Goal: Download file/media

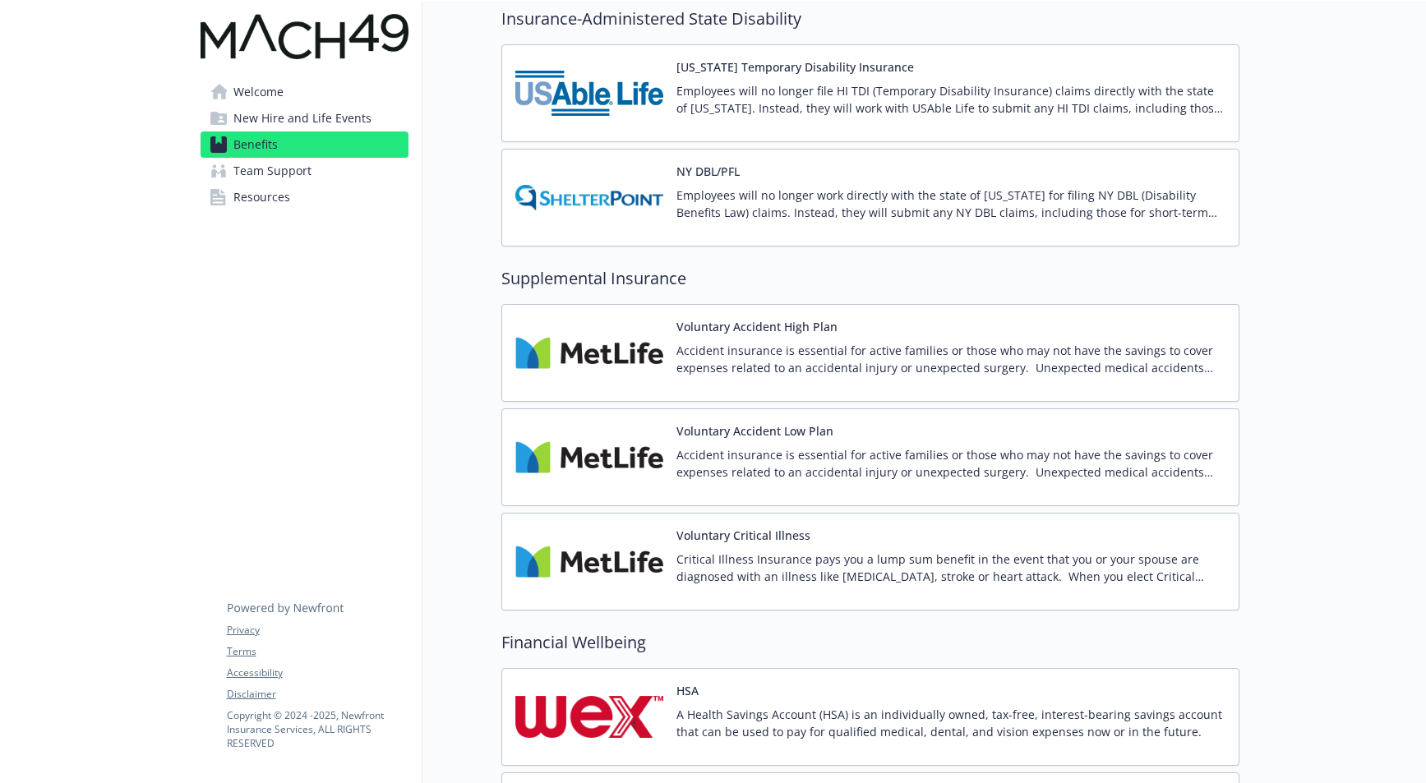
scroll to position [1417, 0]
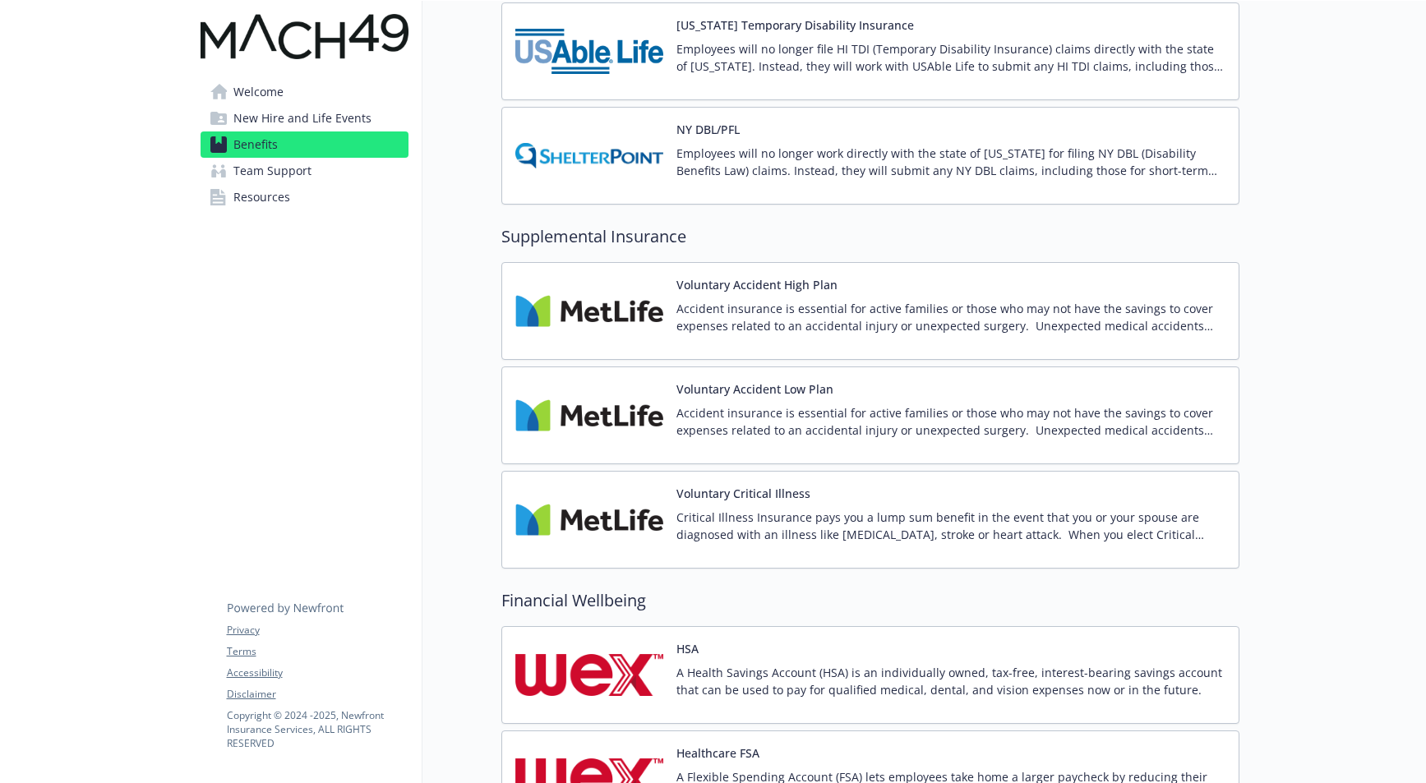
click at [806, 397] on button "Voluntary Accident Low Plan" at bounding box center [754, 389] width 157 height 17
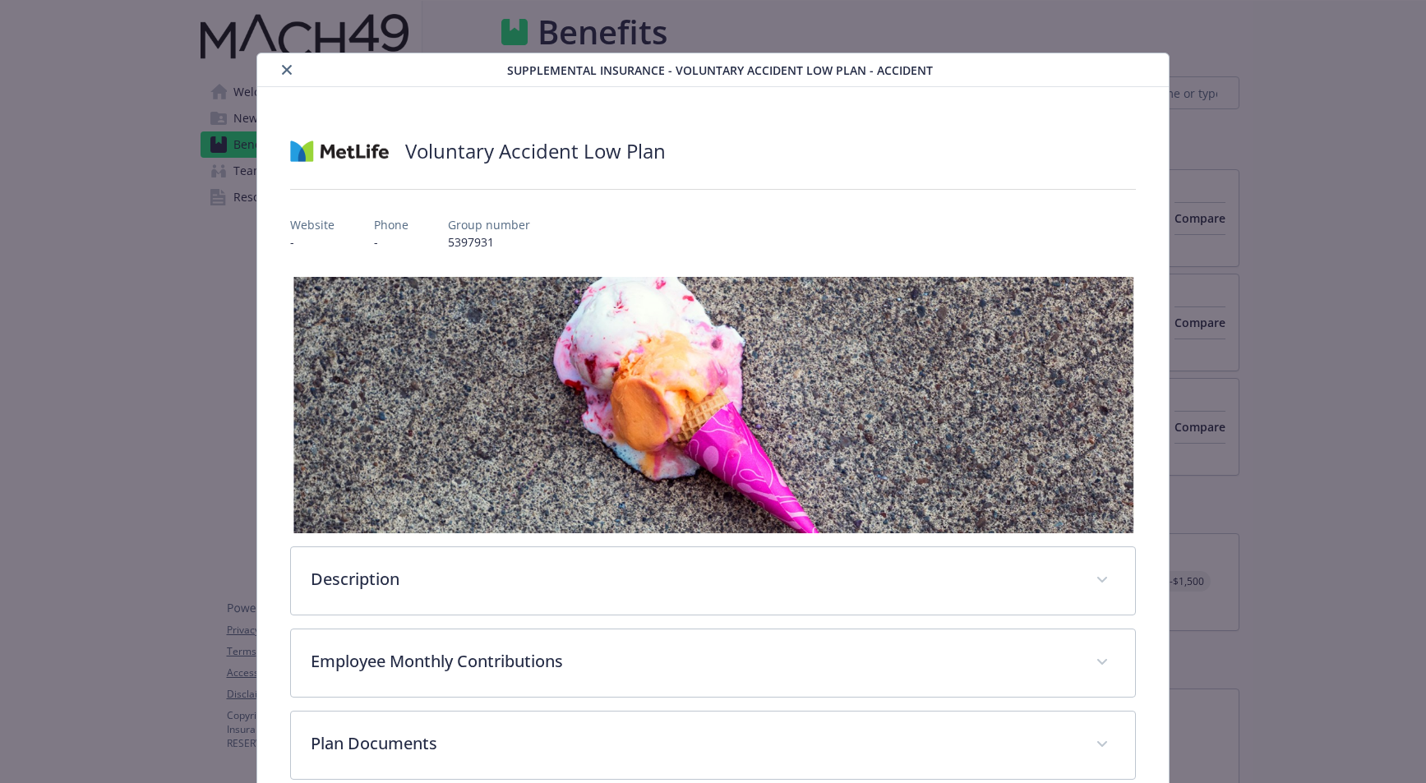
scroll to position [1374, 0]
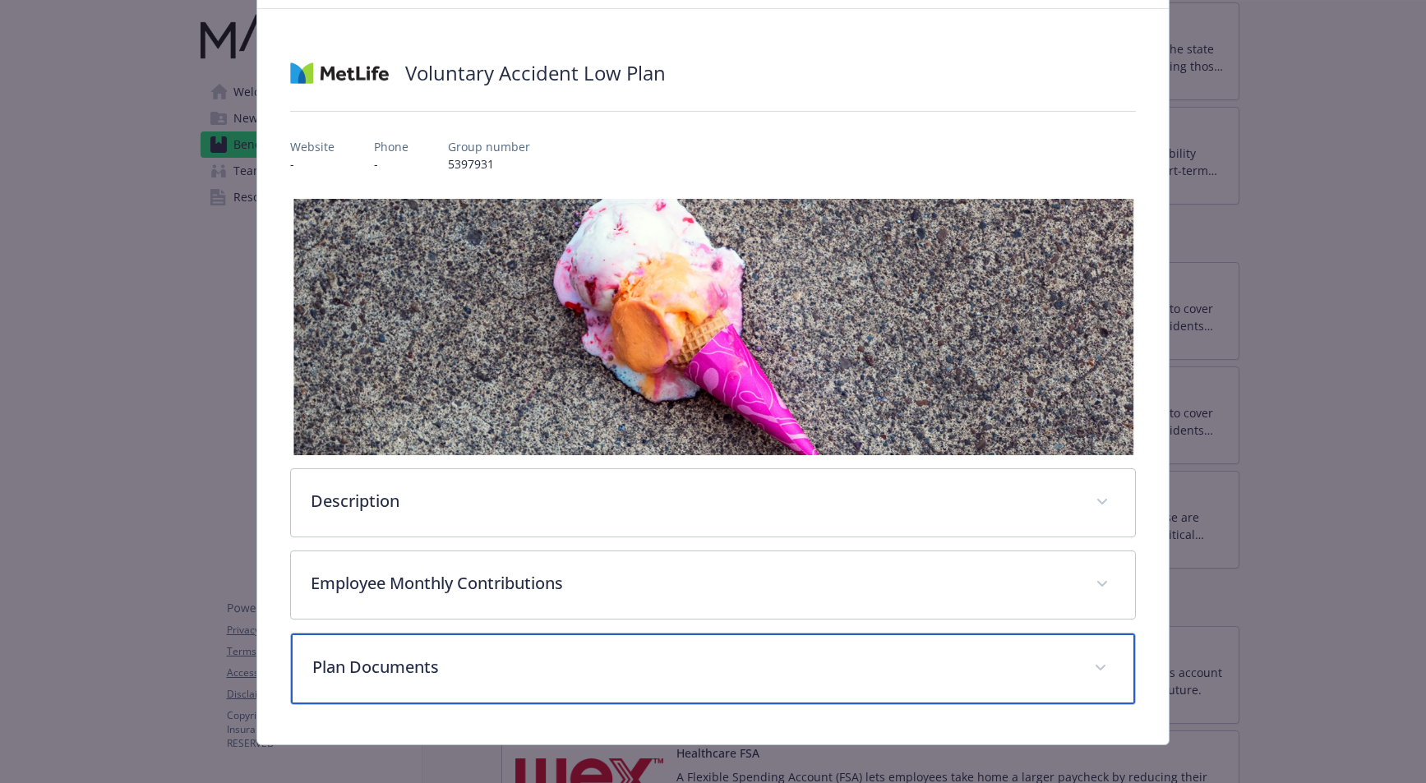
click at [496, 638] on div "Plan Documents" at bounding box center [712, 669] width 843 height 71
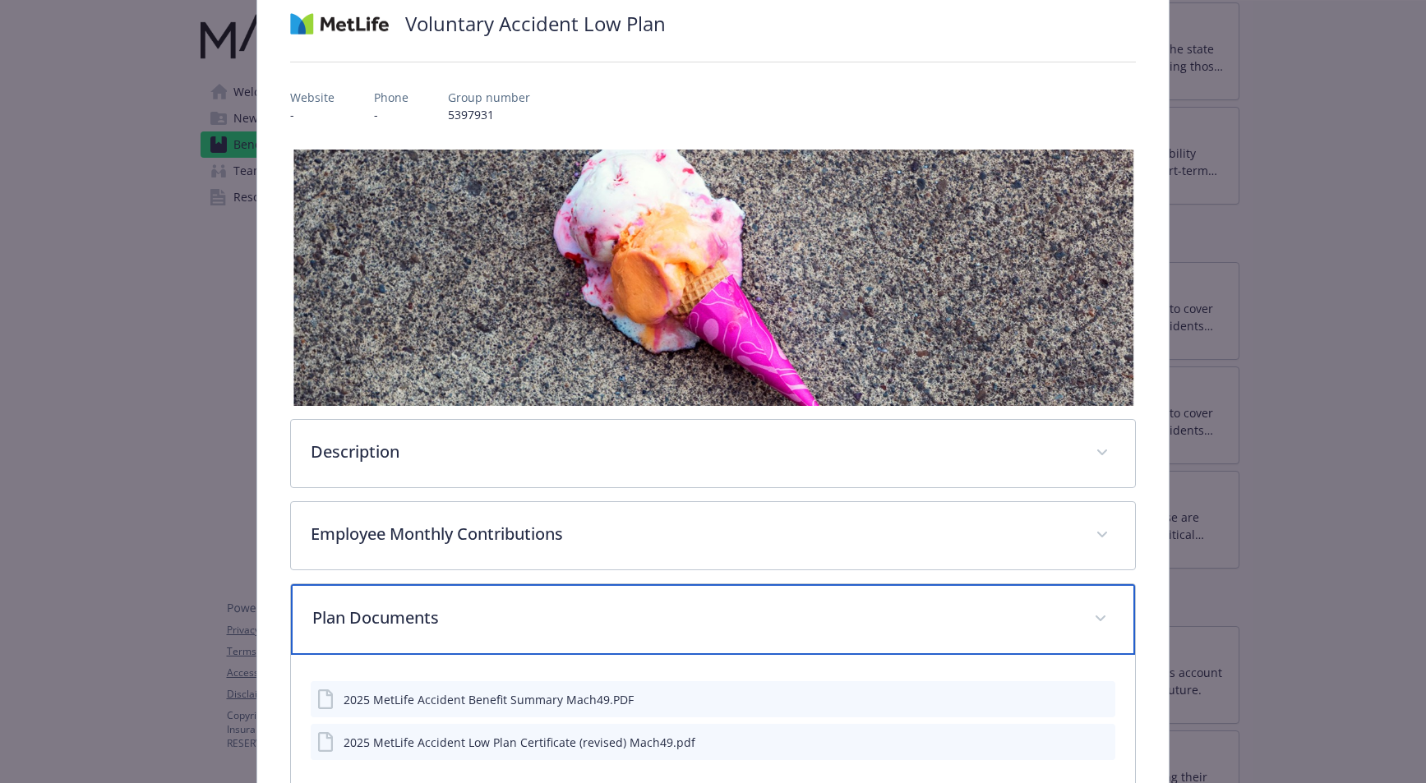
scroll to position [185, 0]
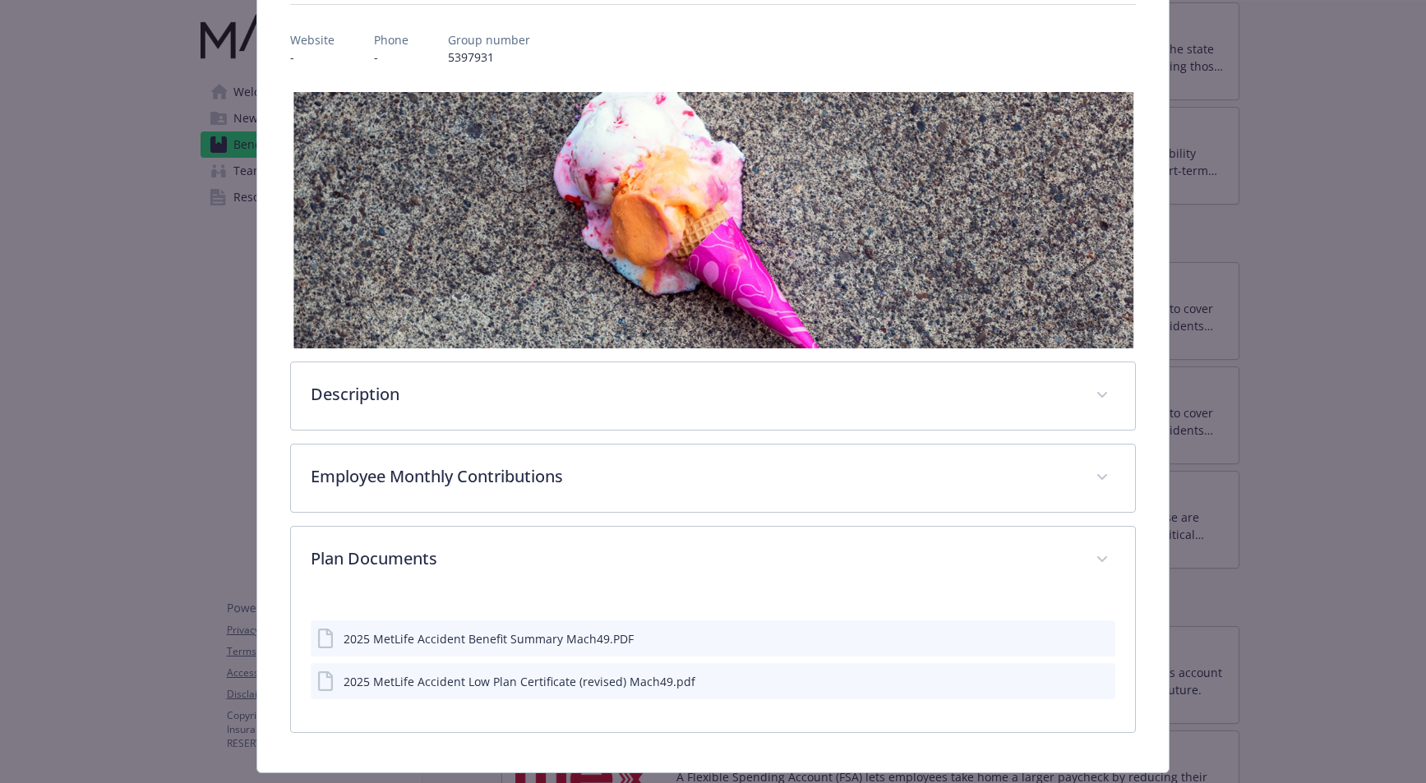
click at [1066, 633] on icon "download file" at bounding box center [1072, 637] width 13 height 13
click at [1066, 676] on icon "download file" at bounding box center [1072, 680] width 13 height 13
